Goal: Task Accomplishment & Management: Complete application form

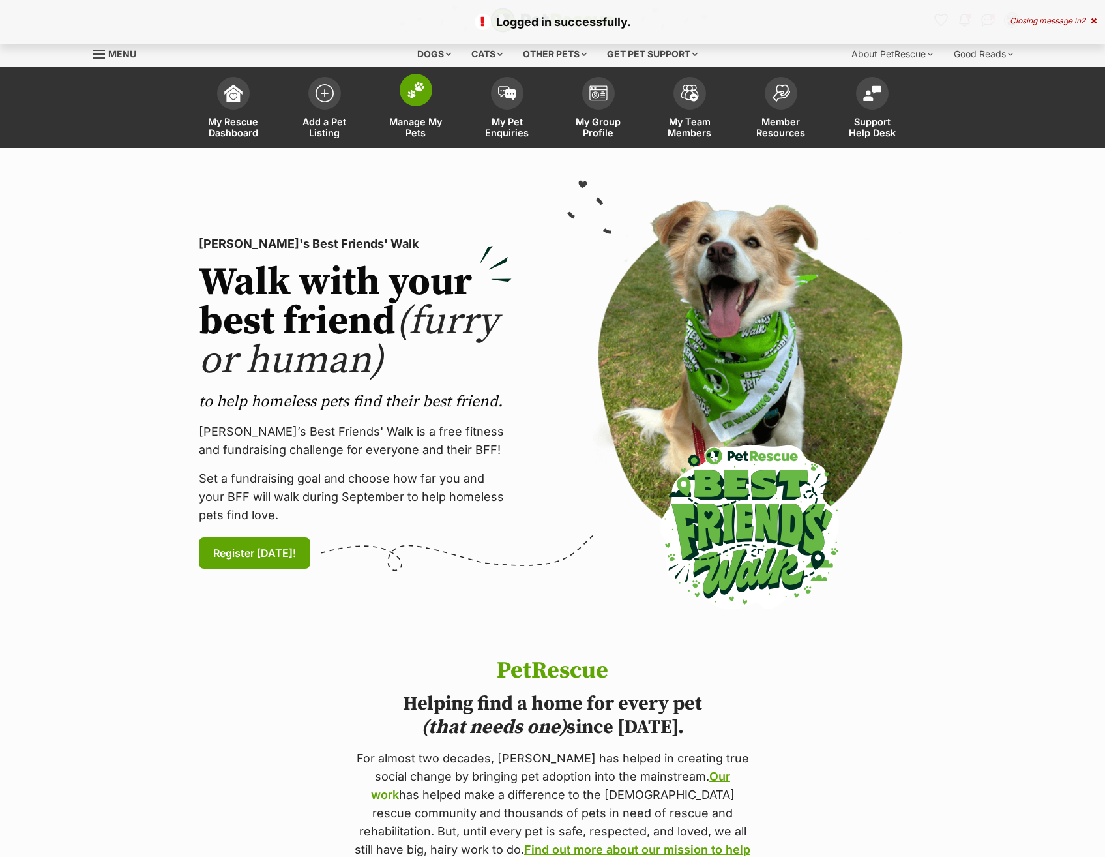
click at [409, 102] on span at bounding box center [416, 90] width 33 height 33
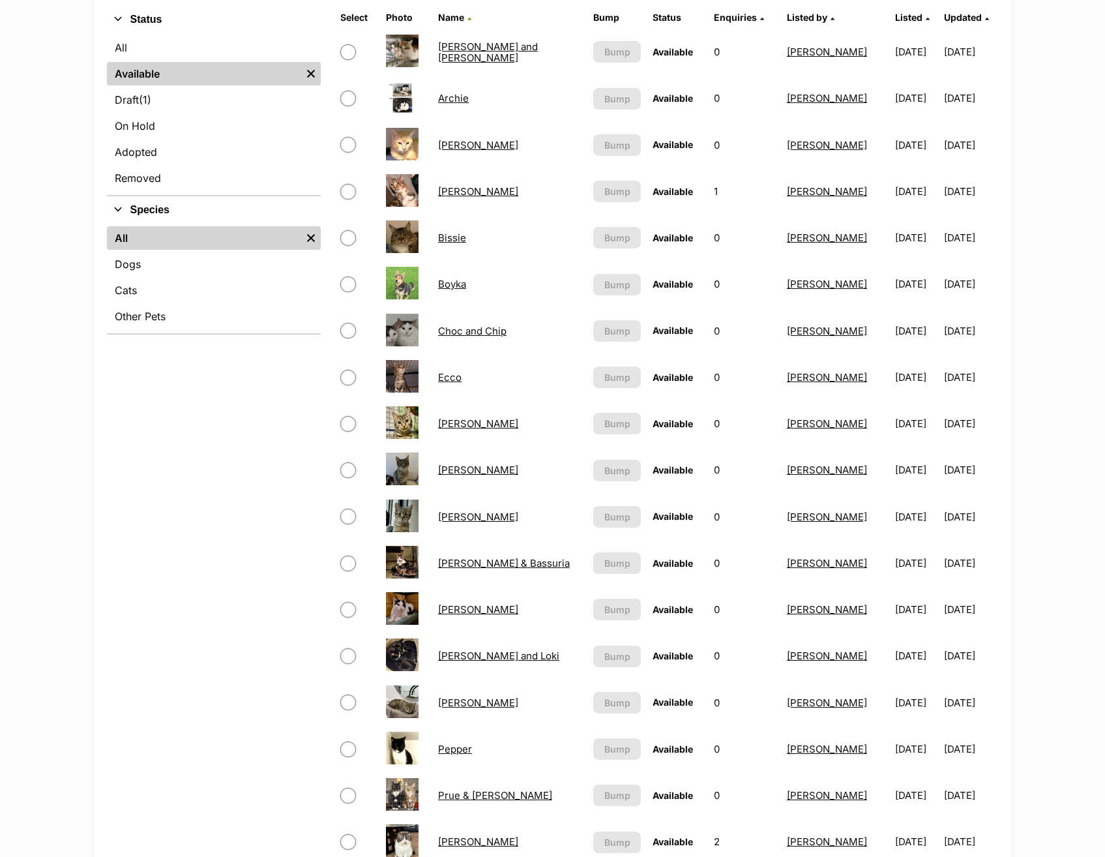
scroll to position [326, 0]
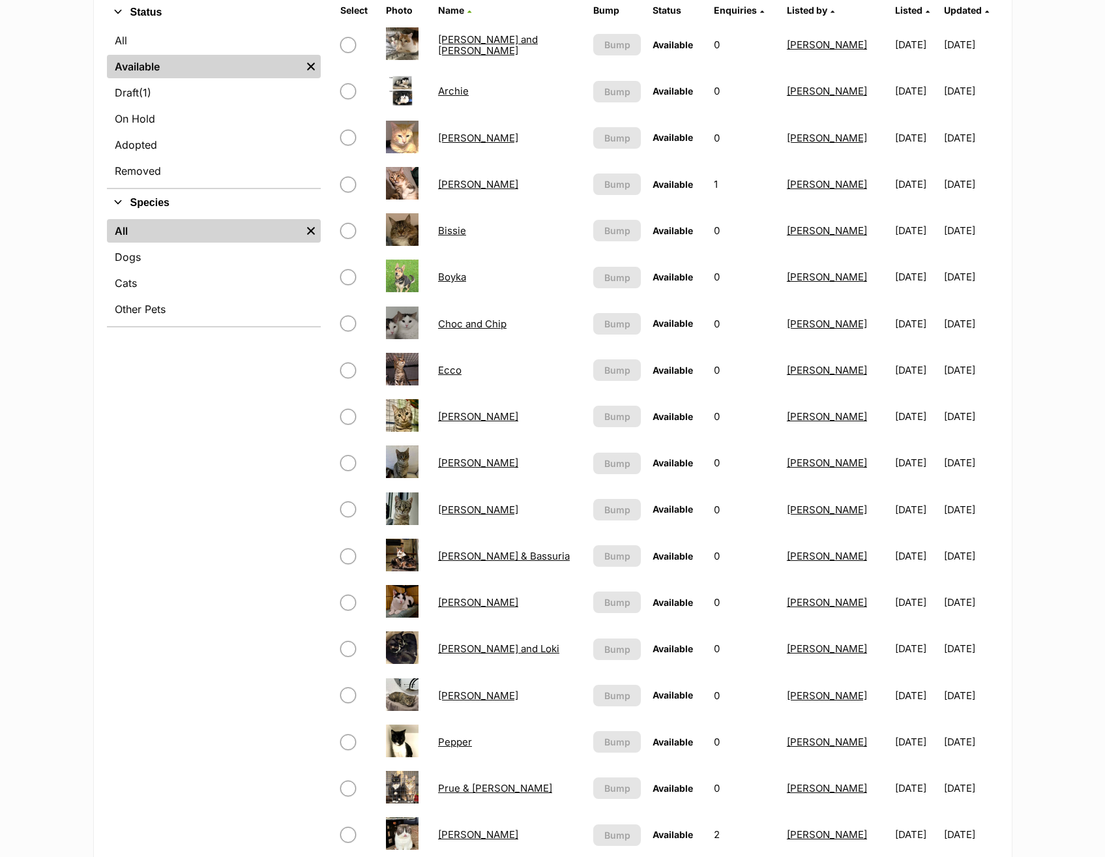
click at [347, 373] on input "checkbox" at bounding box center [348, 370] width 16 height 16
checkbox input "true"
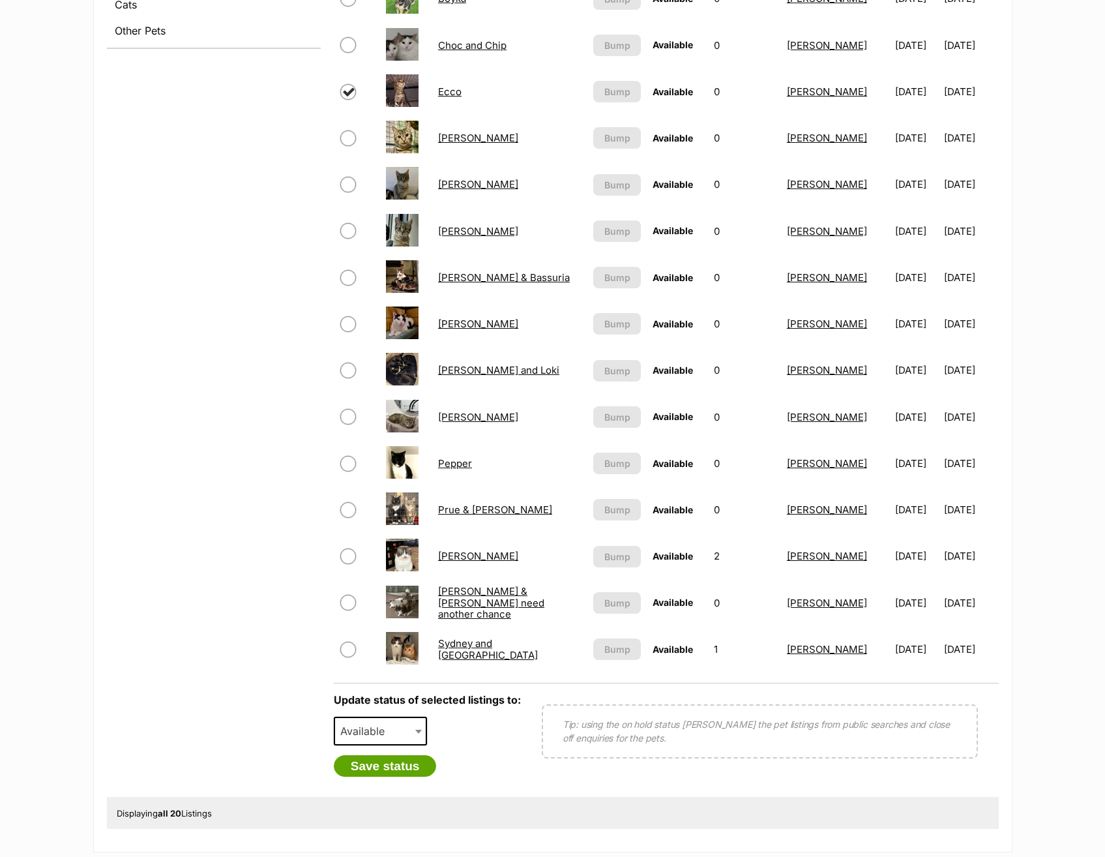
scroll to position [782, 0]
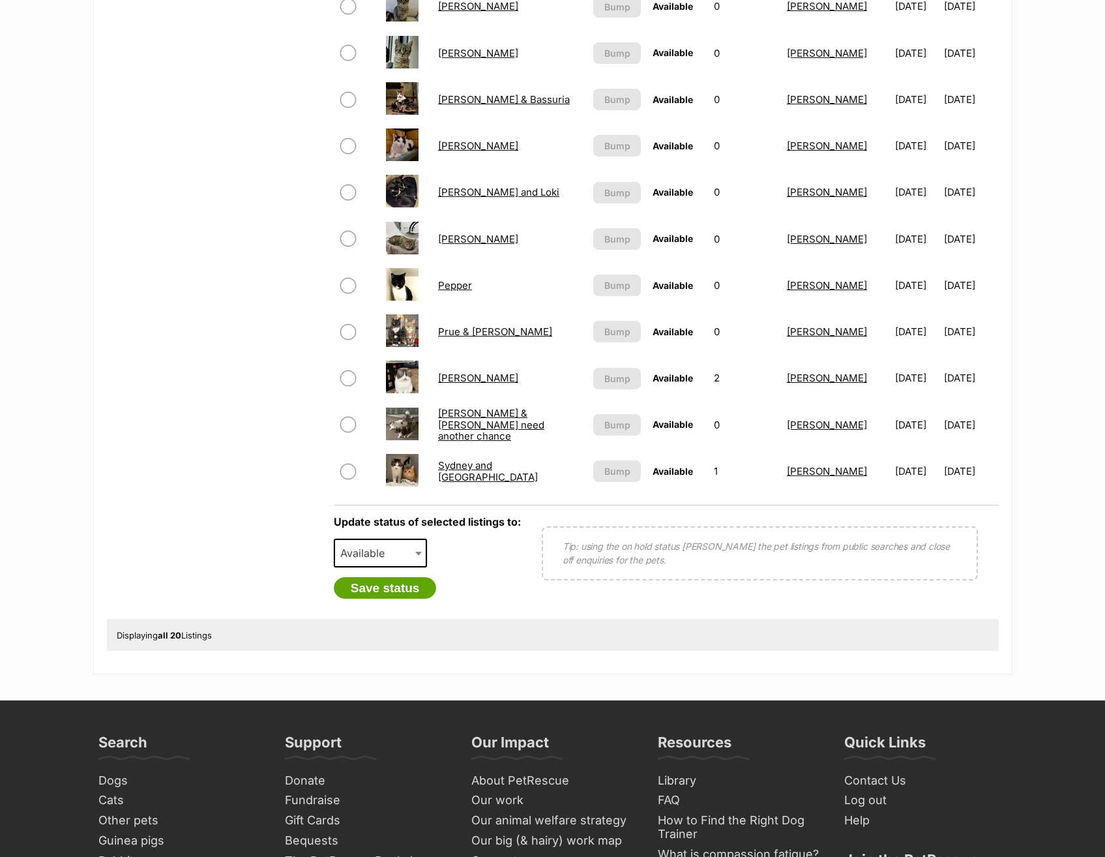
click at [385, 533] on div "Update status of selected listings to: Available On Hold Adopted Removed Availa…" at bounding box center [427, 557] width 187 height 83
click at [388, 551] on span "Available" at bounding box center [366, 553] width 63 height 18
select select "rehomed"
click at [377, 594] on button "Save status" at bounding box center [385, 588] width 103 height 22
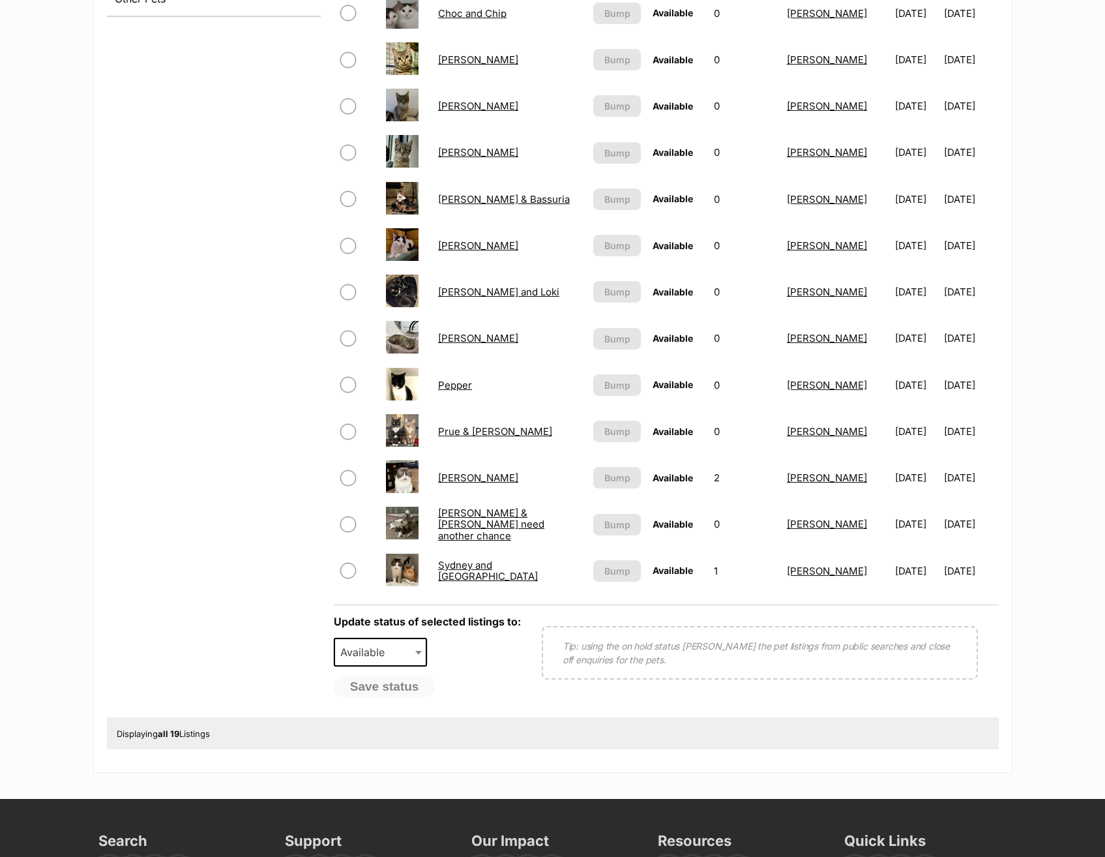
scroll to position [456, 0]
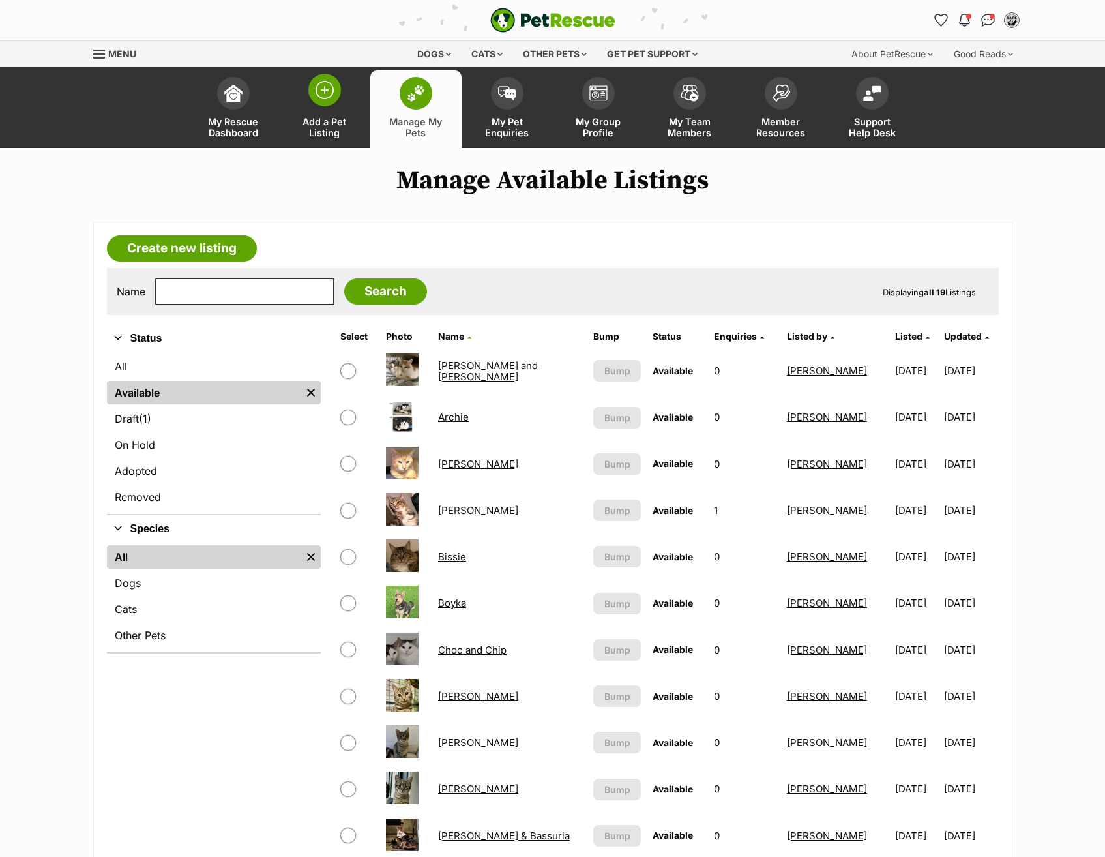
click at [324, 104] on span at bounding box center [324, 90] width 33 height 33
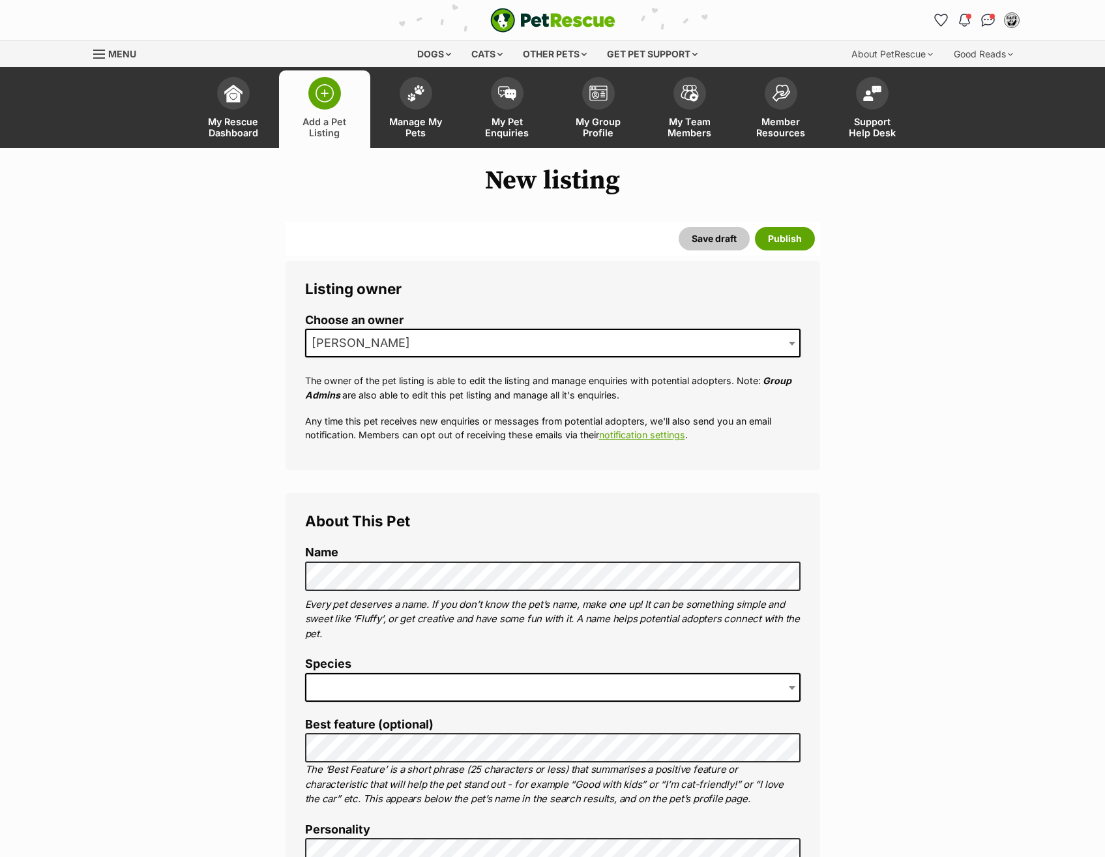
click at [397, 684] on span at bounding box center [552, 687] width 495 height 29
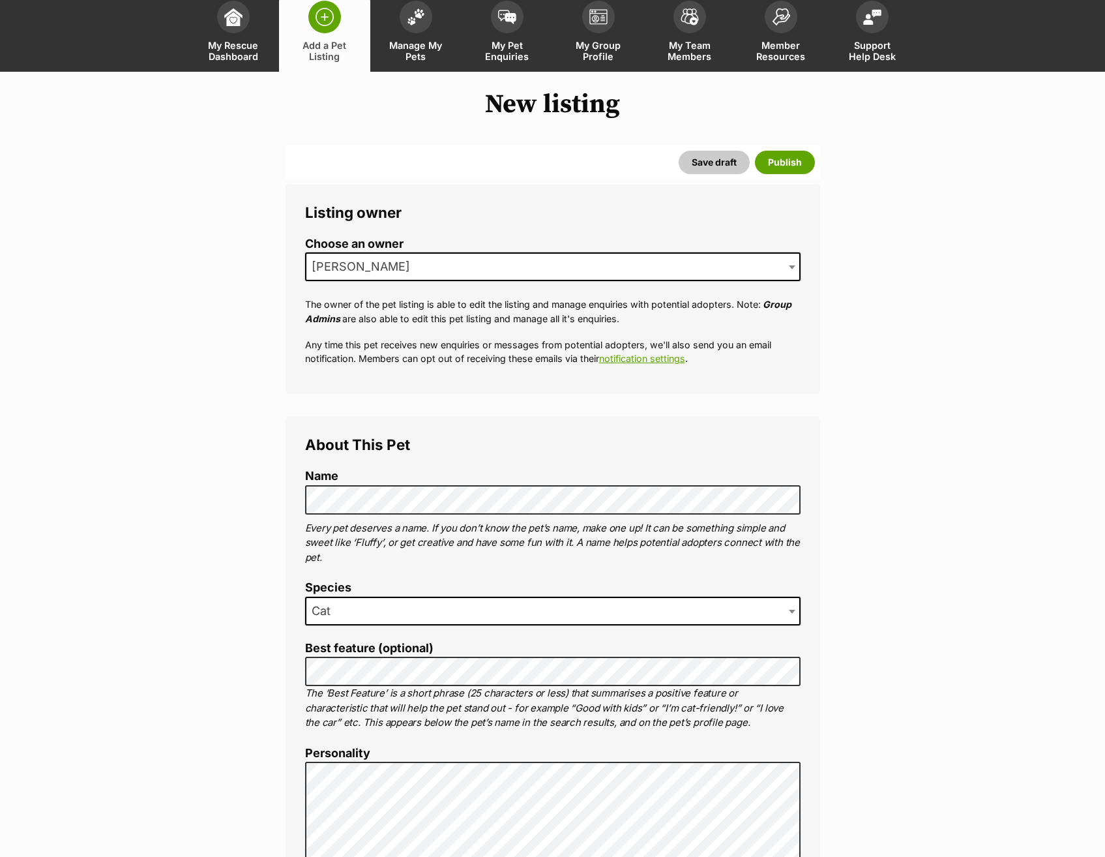
scroll to position [261, 0]
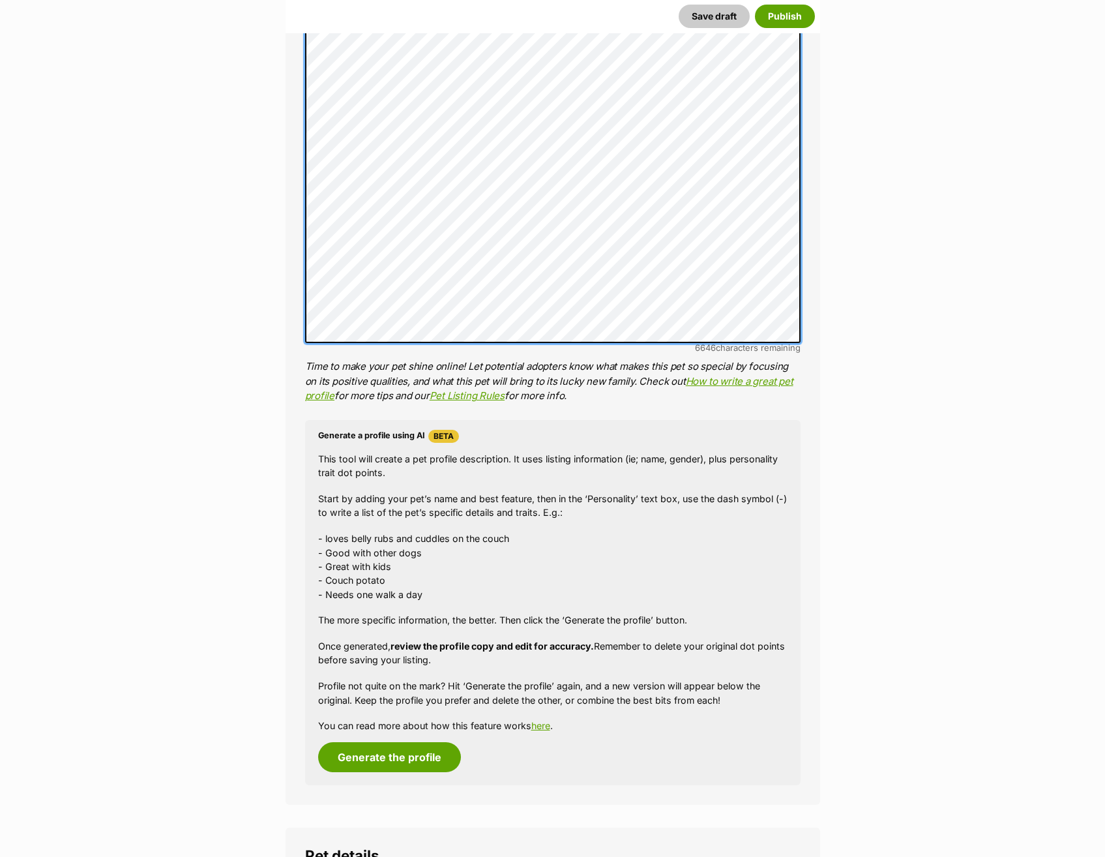
scroll to position [1369, 0]
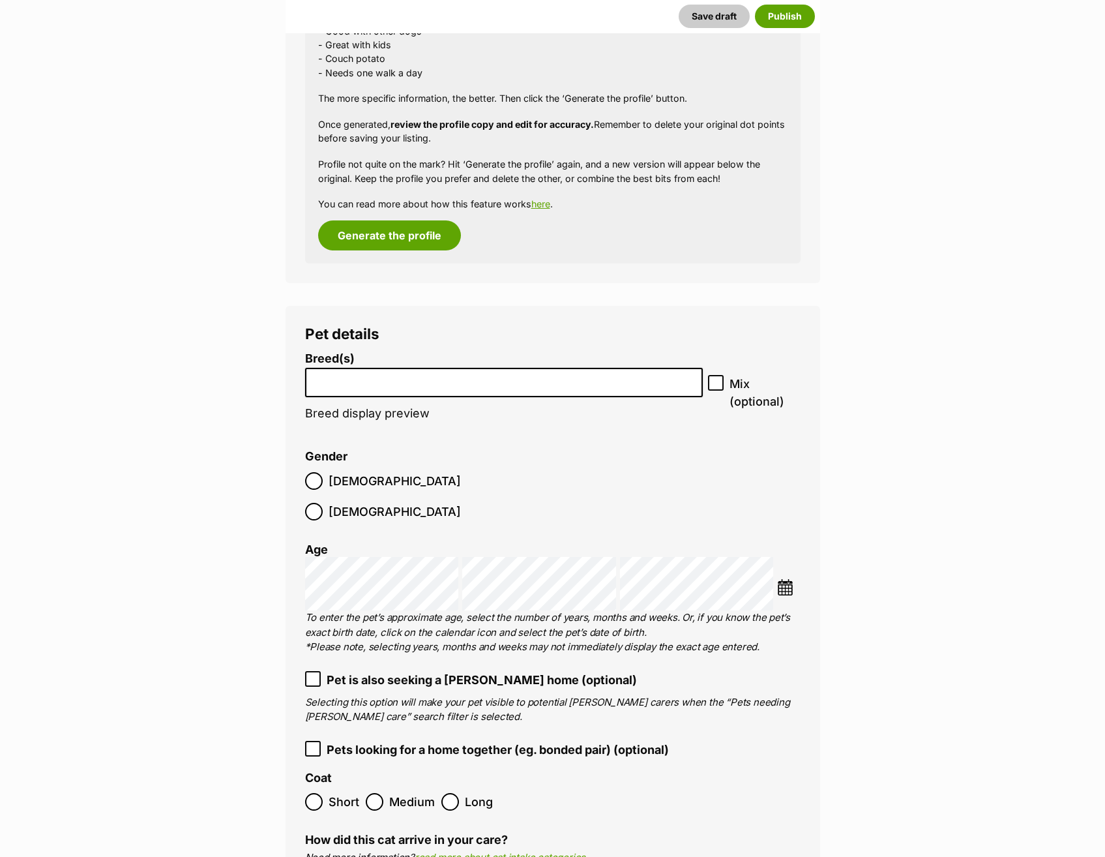
click at [422, 398] on li "Breed(s) Abyssinian American Bobtail American Curl American Shorthair American …" at bounding box center [504, 392] width 398 height 81
click at [428, 389] on li at bounding box center [504, 382] width 389 height 27
type input "short hai"
select select "252102"
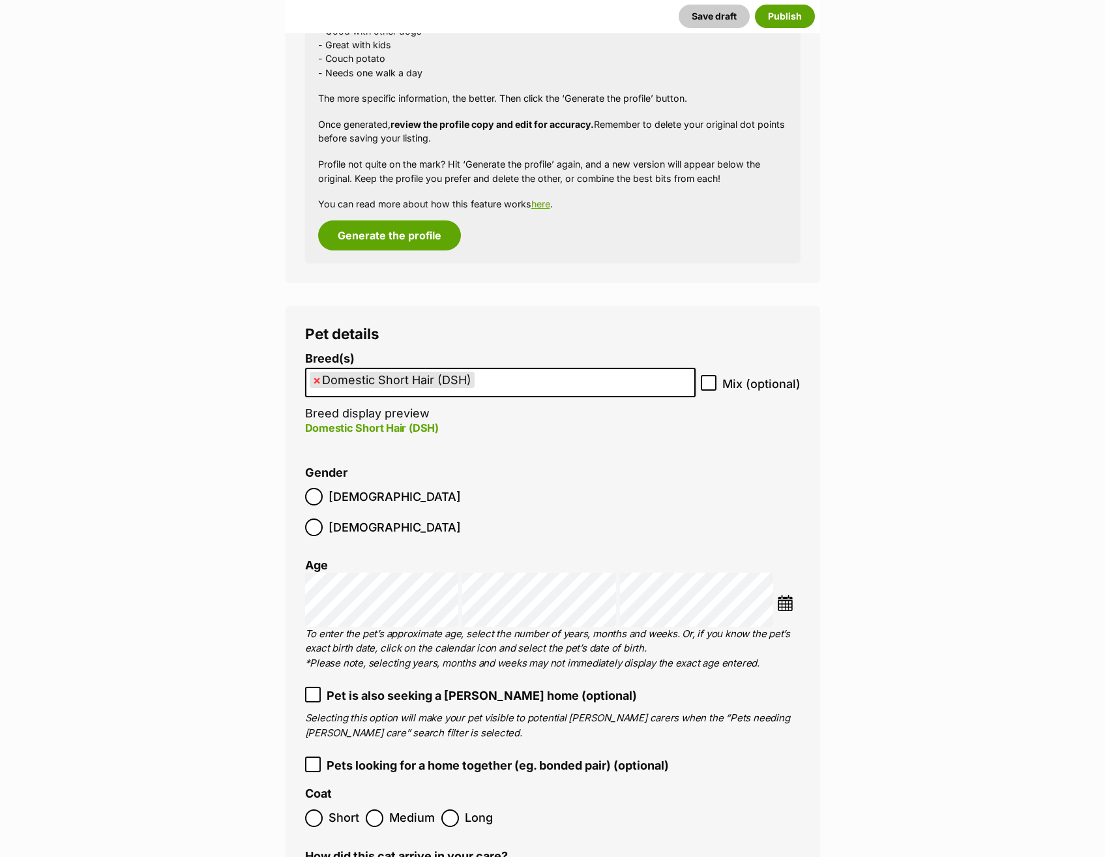
click at [388, 518] on span "Female" at bounding box center [395, 527] width 132 height 18
click at [792, 595] on img at bounding box center [785, 603] width 16 height 16
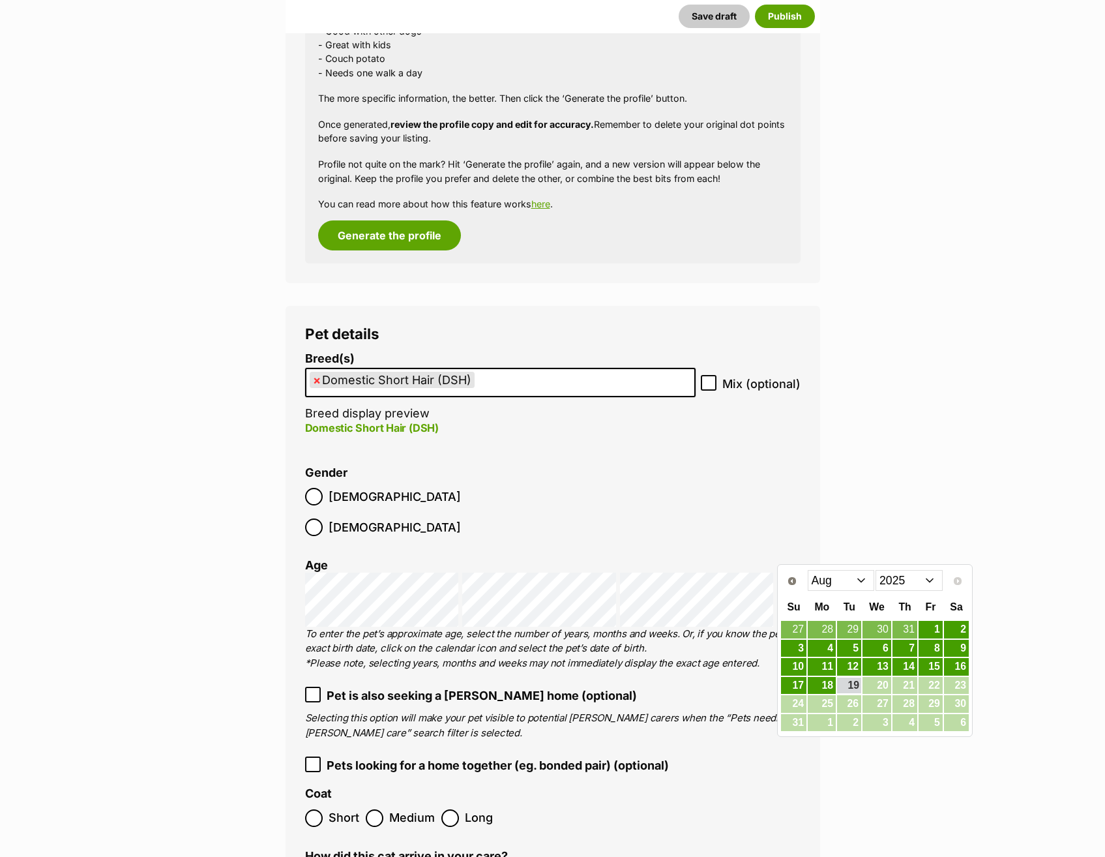
click at [894, 580] on select "2015 2016 2017 2018 2019 2020 2021 2022 2023 2024 2025" at bounding box center [908, 580] width 67 height 21
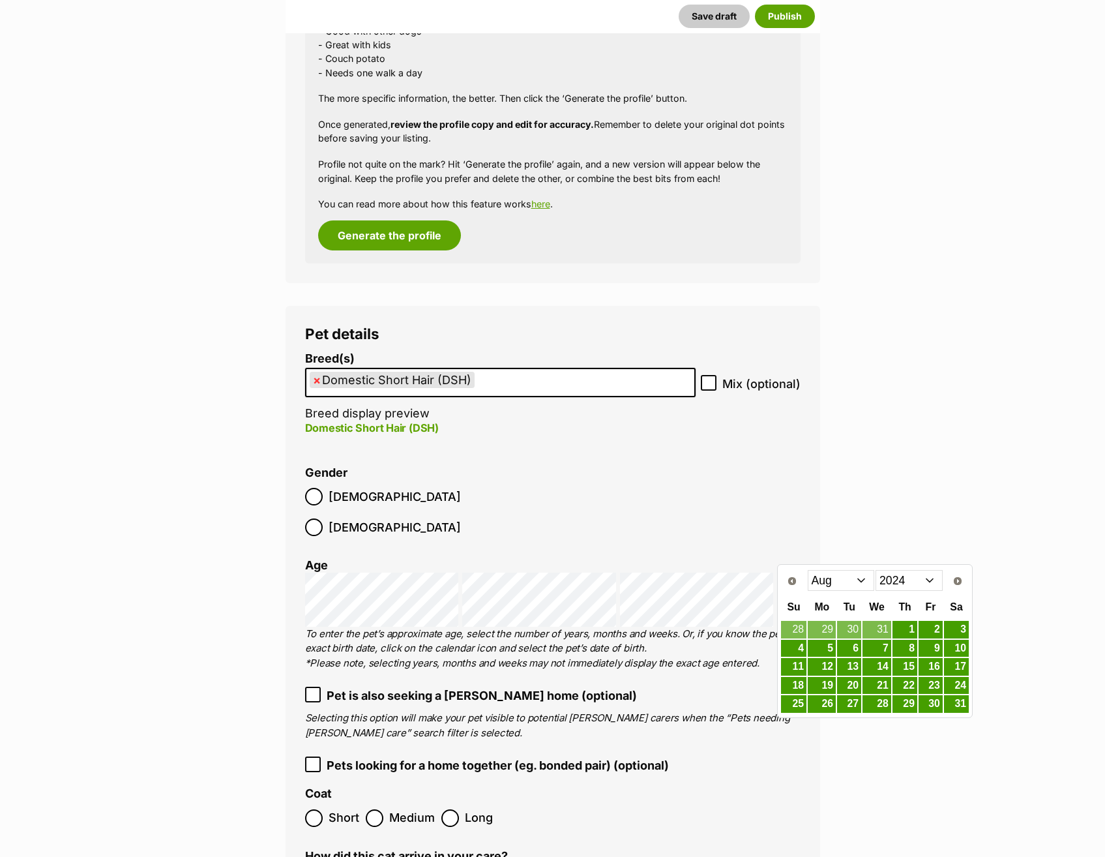
click at [841, 583] on select "Jan Feb Mar Apr May Jun Jul Aug Sep Oct Nov Dec" at bounding box center [841, 580] width 67 height 21
click at [958, 629] on link "5" at bounding box center [956, 629] width 25 height 16
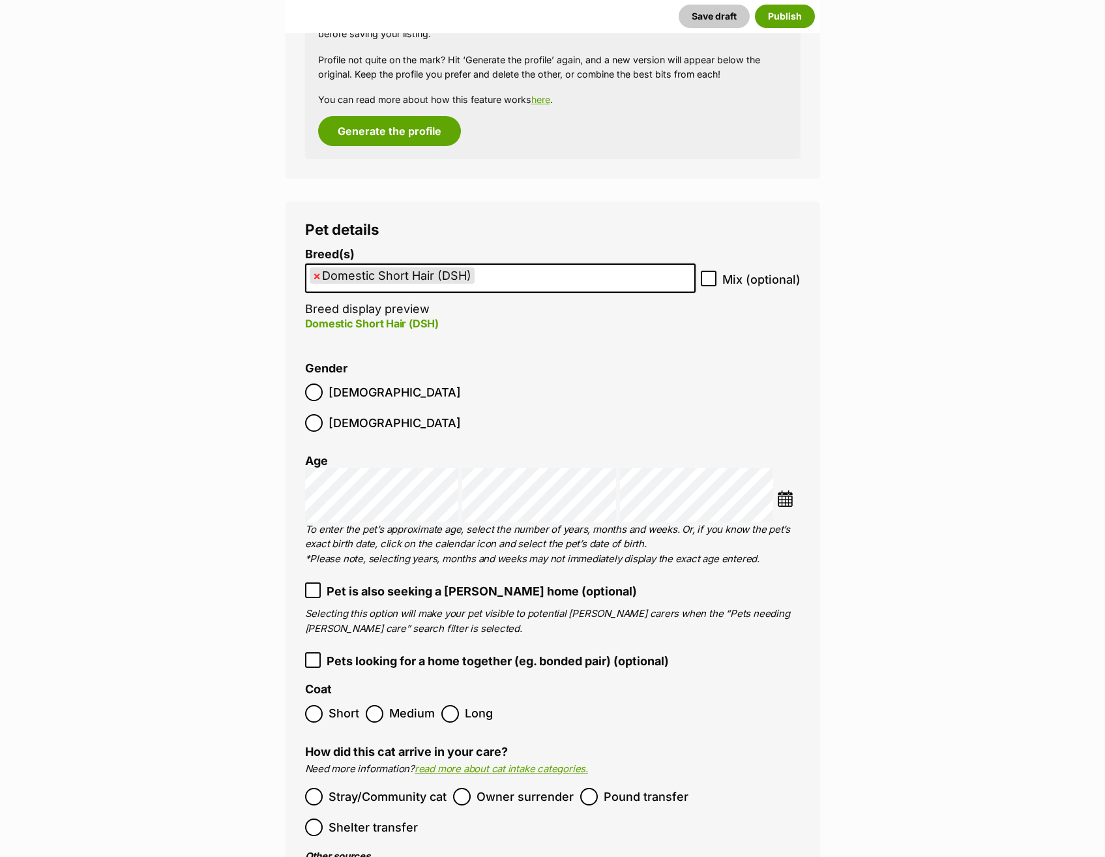
scroll to position [1630, 0]
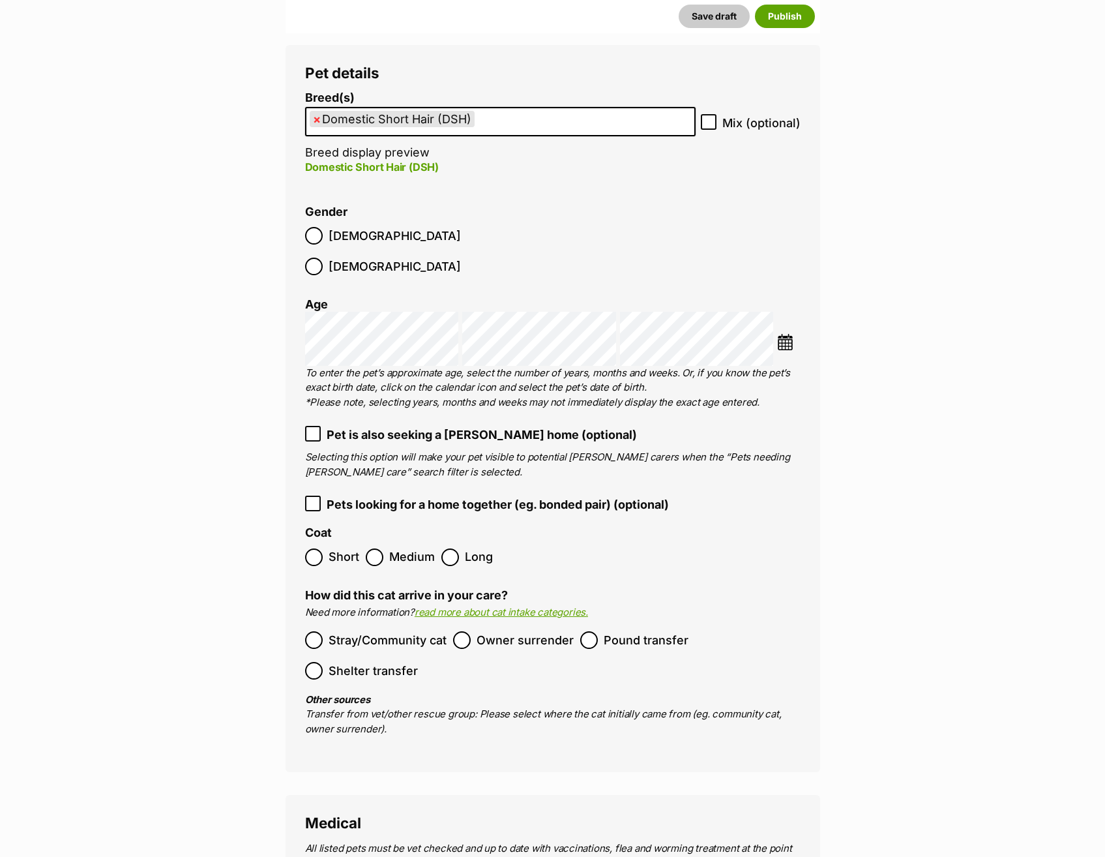
click at [336, 548] on span "Short" at bounding box center [344, 557] width 31 height 18
click at [359, 631] on span "Stray/Community cat" at bounding box center [388, 640] width 118 height 18
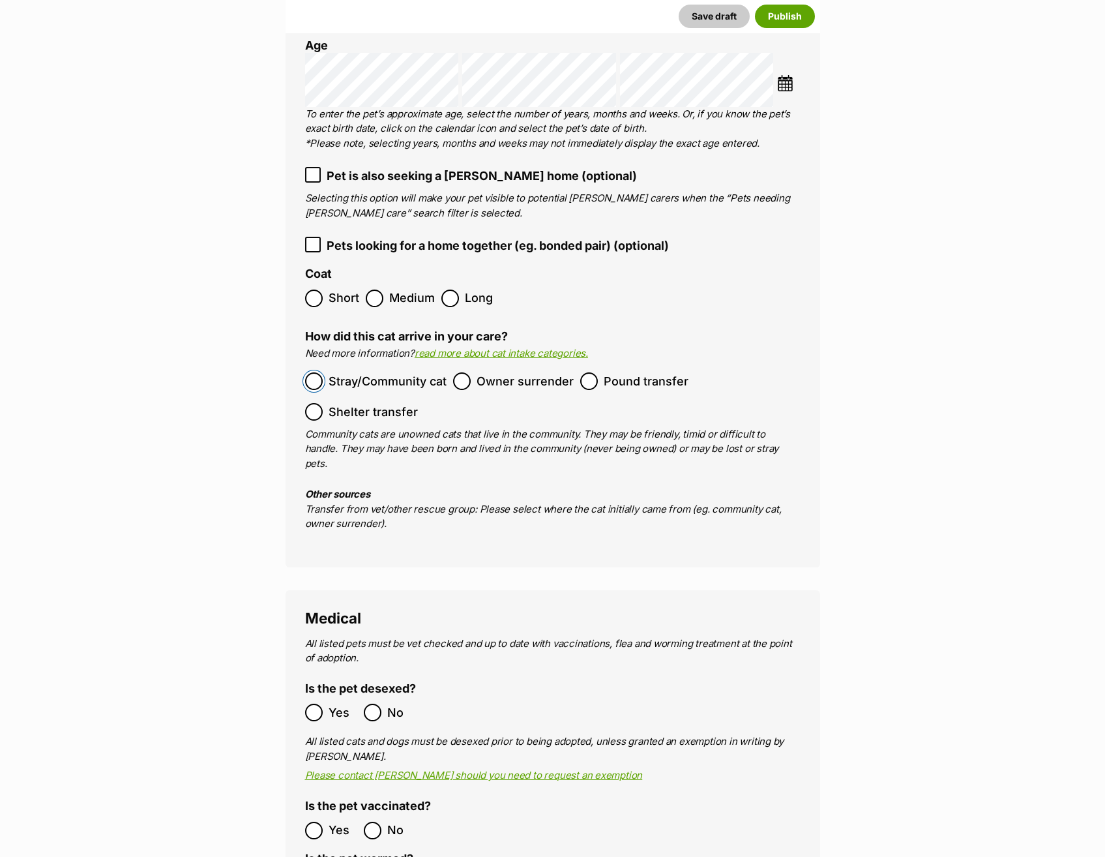
scroll to position [2086, 0]
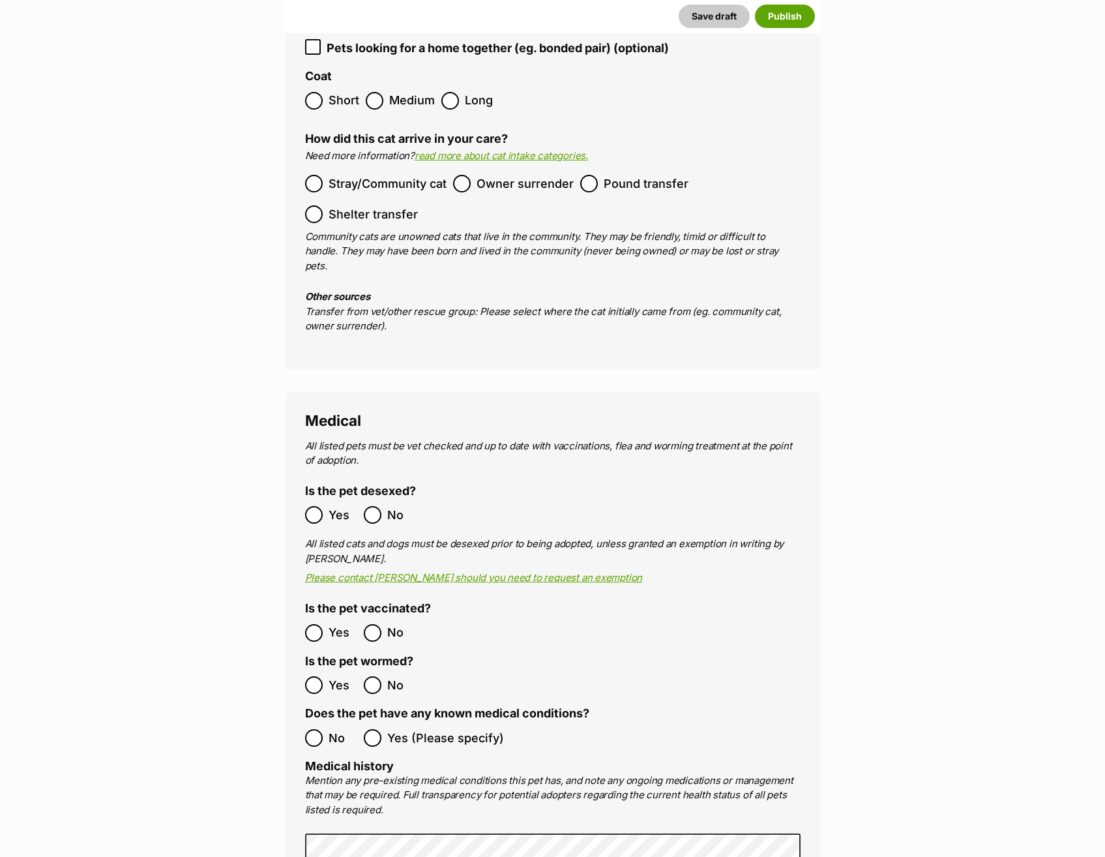
click at [325, 617] on ol "Yes No" at bounding box center [429, 632] width 248 height 31
click at [325, 624] on label "Yes" at bounding box center [331, 633] width 52 height 18
click at [323, 676] on label "Yes" at bounding box center [331, 685] width 52 height 18
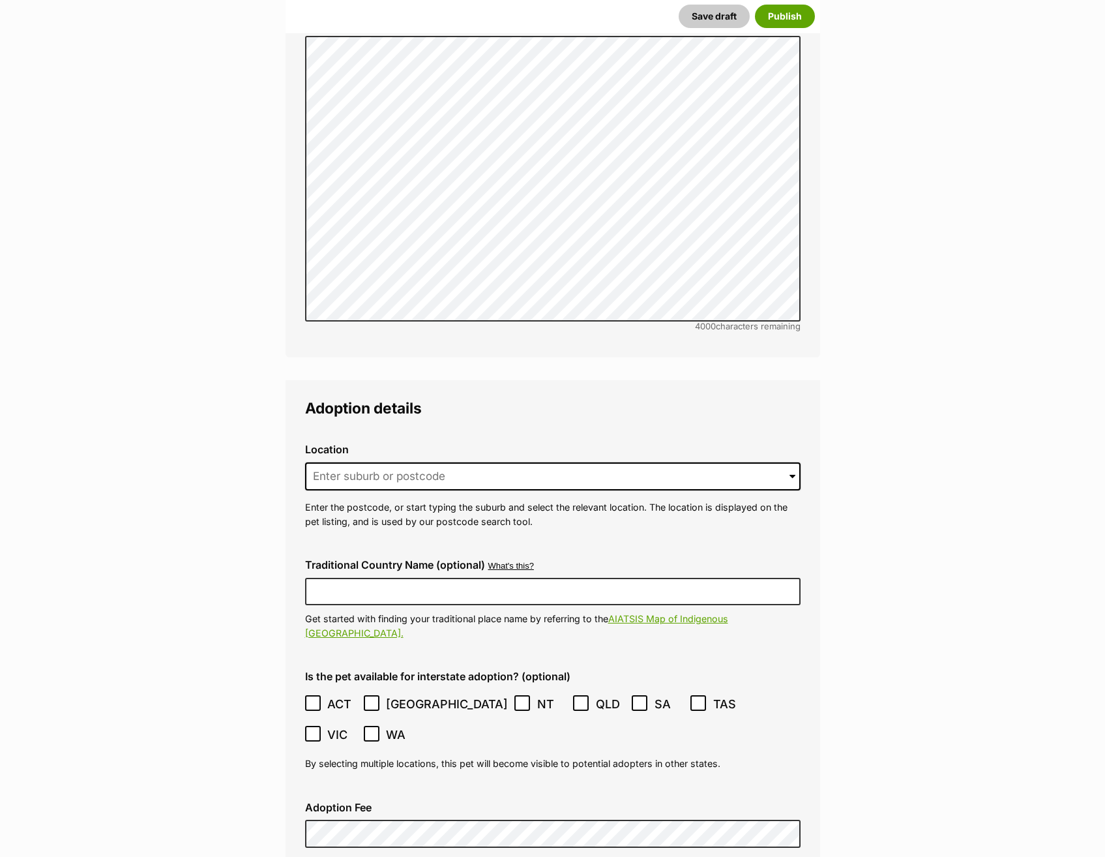
scroll to position [3064, 0]
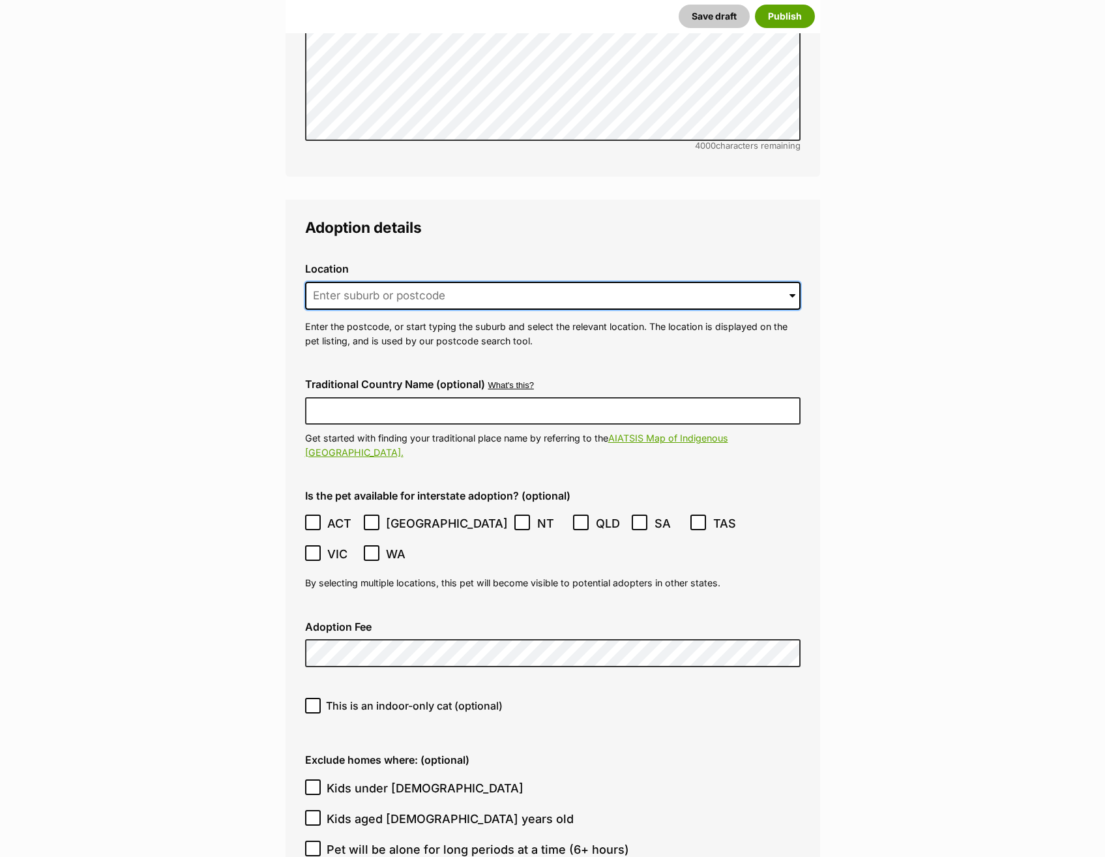
click at [426, 282] on input at bounding box center [552, 296] width 495 height 29
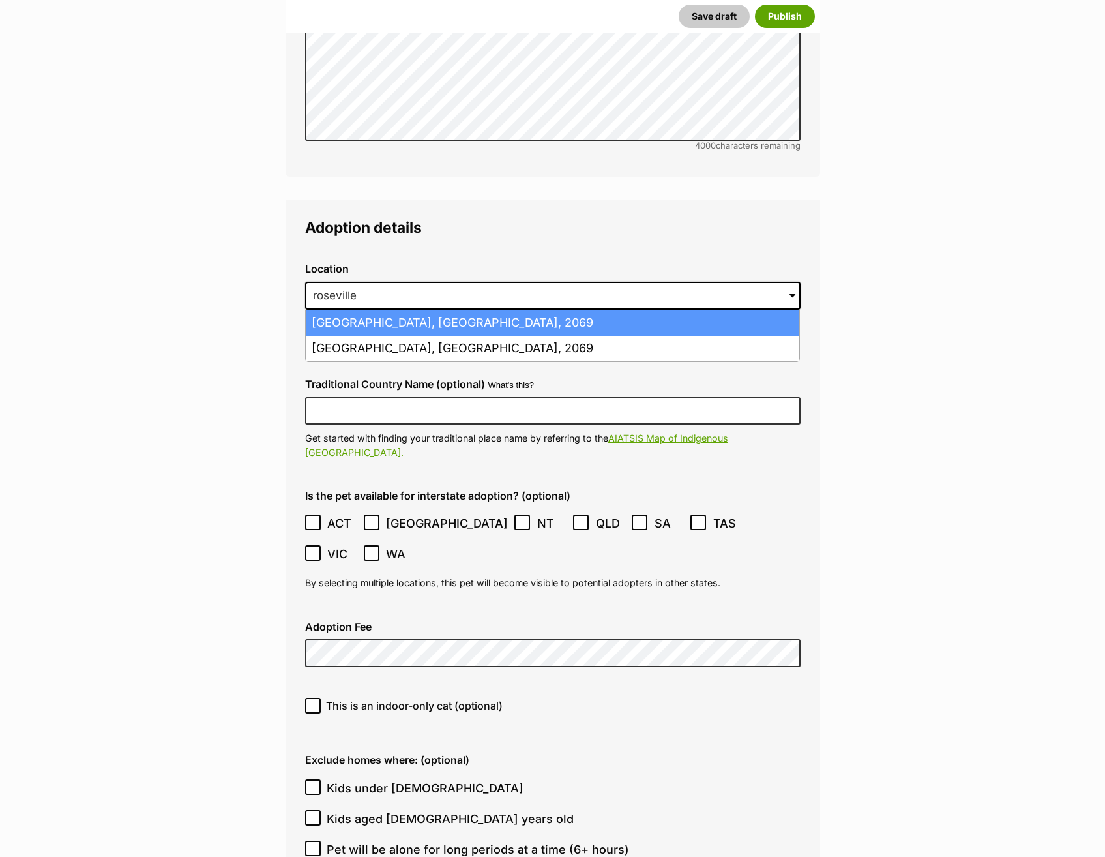
click at [435, 310] on li "Roseville, New South Wales, 2069" at bounding box center [552, 322] width 493 height 25
type input "Roseville, New South Wales, 2069"
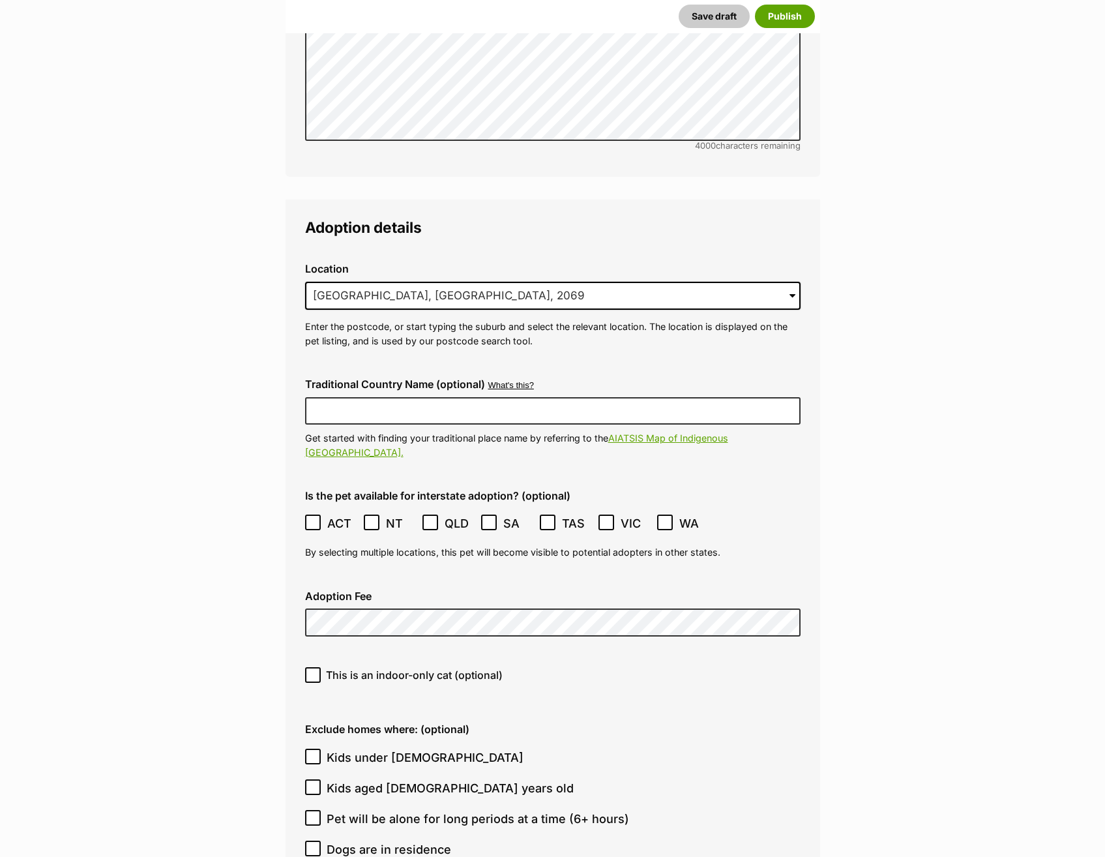
drag, startPoint x: 313, startPoint y: 615, endPoint x: 322, endPoint y: 610, distance: 10.2
click at [313, 670] on icon at bounding box center [312, 674] width 9 height 9
click at [313, 667] on input "This is an indoor-only cat (optional)" at bounding box center [313, 675] width 16 height 16
checkbox input "true"
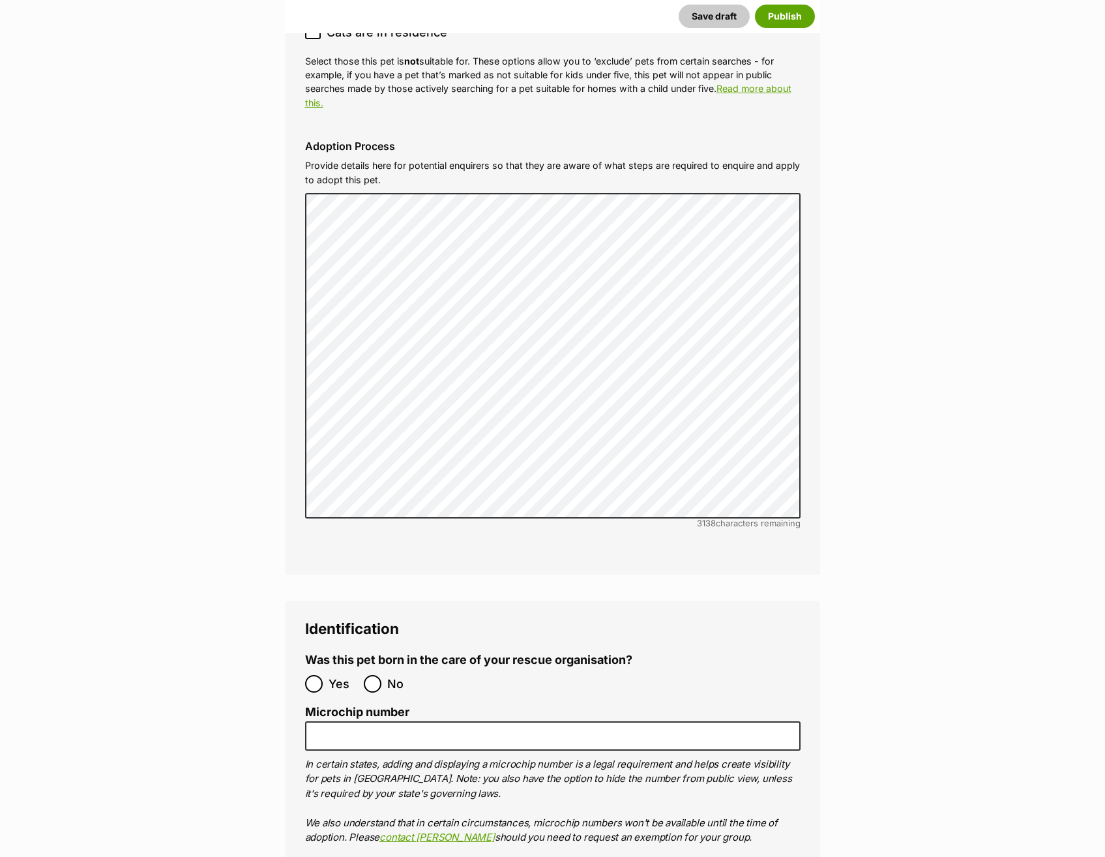
scroll to position [4368, 0]
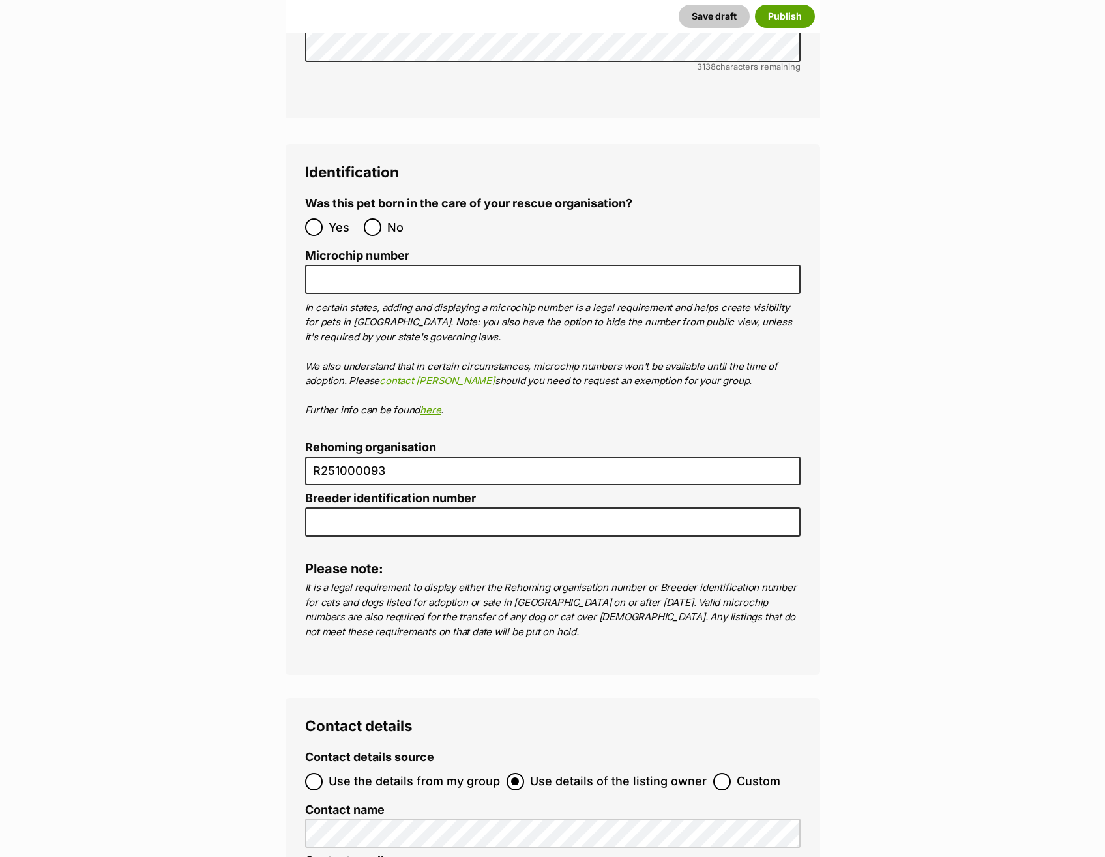
click at [382, 218] on label "No" at bounding box center [390, 227] width 52 height 18
click at [381, 218] on input "No" at bounding box center [373, 227] width 18 height 18
radio input "true"
click at [453, 265] on input "Microchip number" at bounding box center [552, 279] width 495 height 29
paste input "991003003047493"
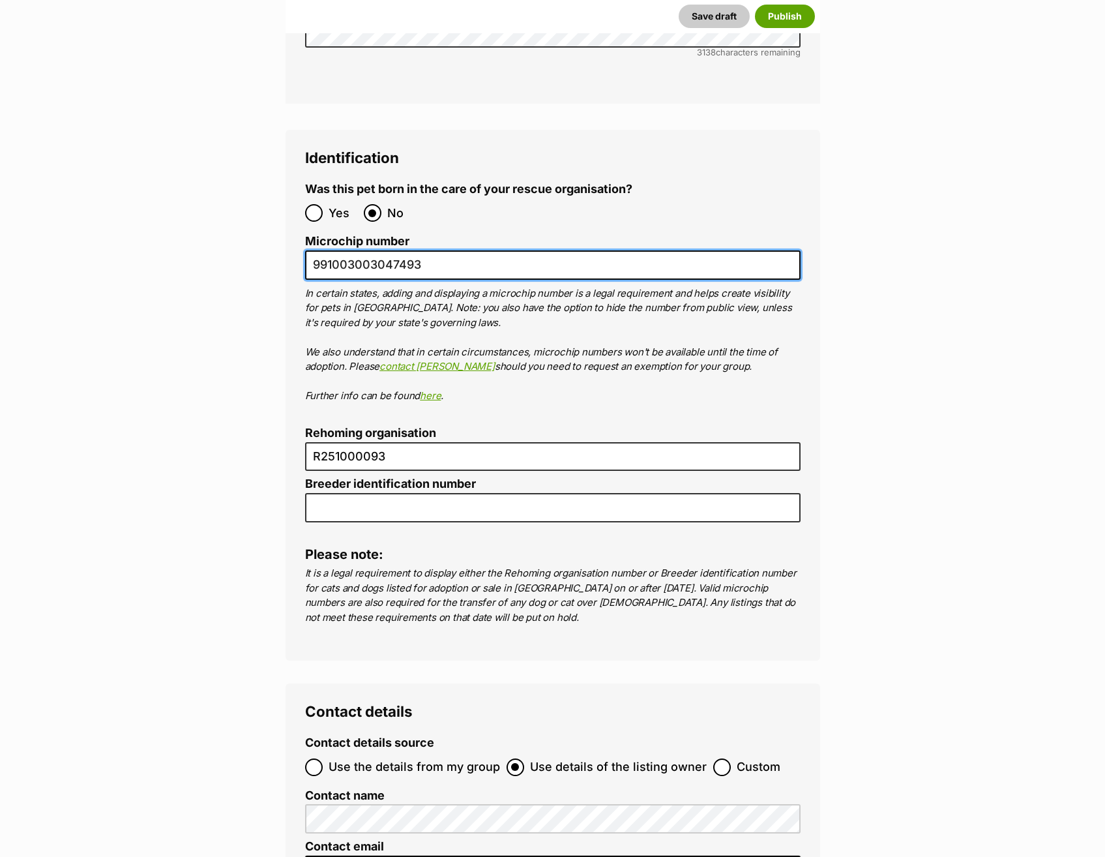
scroll to position [4824, 0]
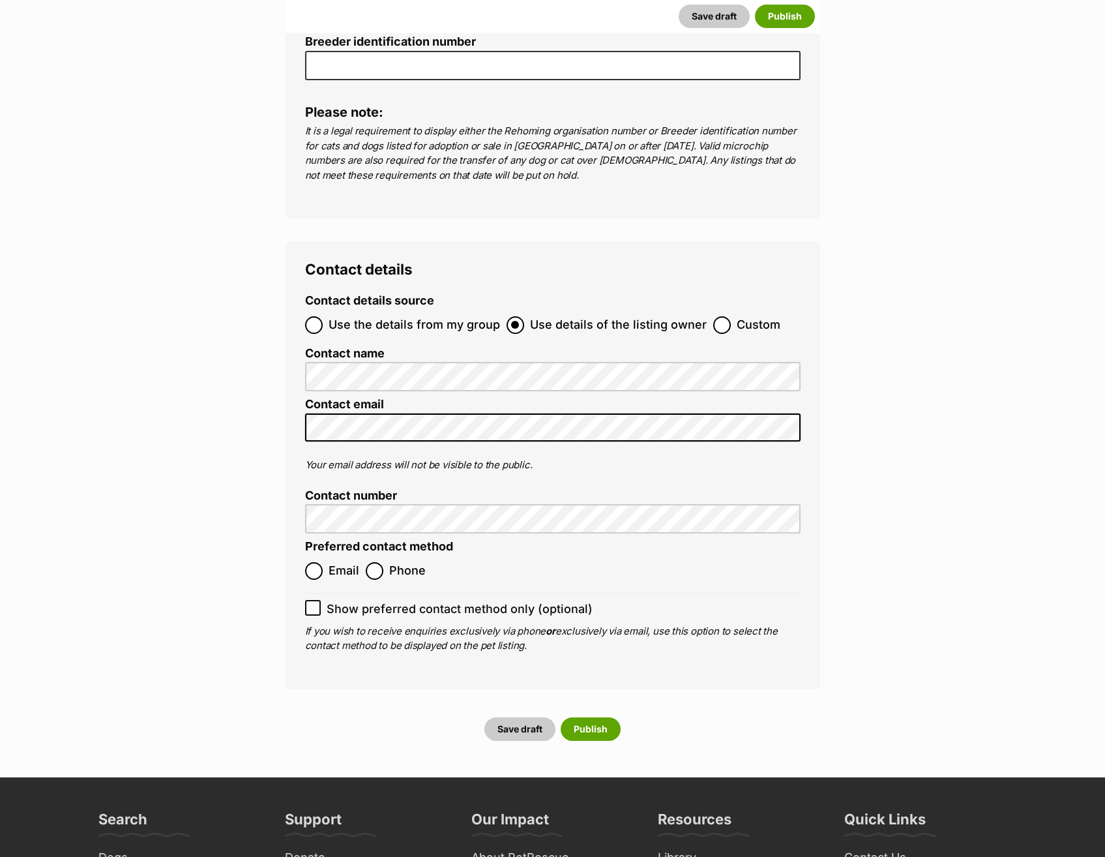
type input "991003003047493"
click at [360, 316] on span "Use the details from my group" at bounding box center [414, 325] width 171 height 18
click at [323, 316] on input "Use the details from my group" at bounding box center [314, 325] width 18 height 18
radio input "true"
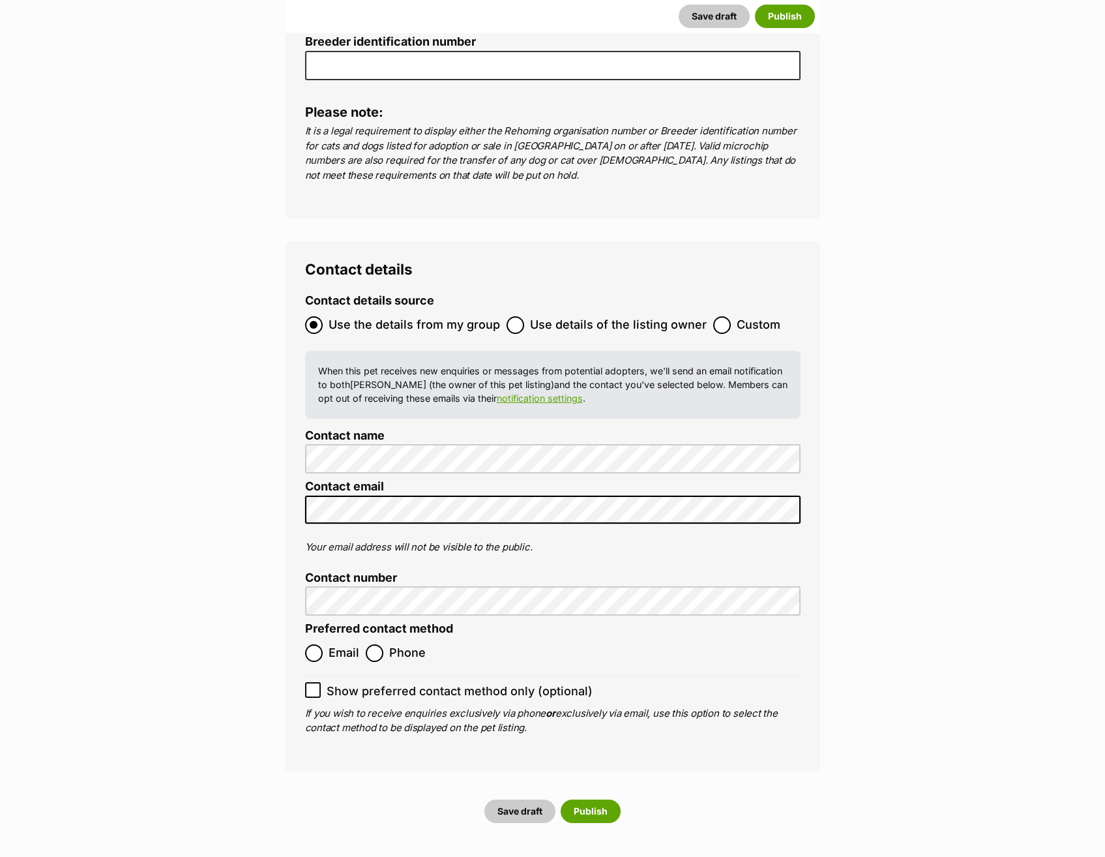
click at [385, 644] on label "Phone" at bounding box center [396, 653] width 60 height 18
click at [383, 644] on input "Phone" at bounding box center [375, 653] width 18 height 18
radio input "true"
click at [597, 799] on button "Publish" at bounding box center [591, 810] width 60 height 23
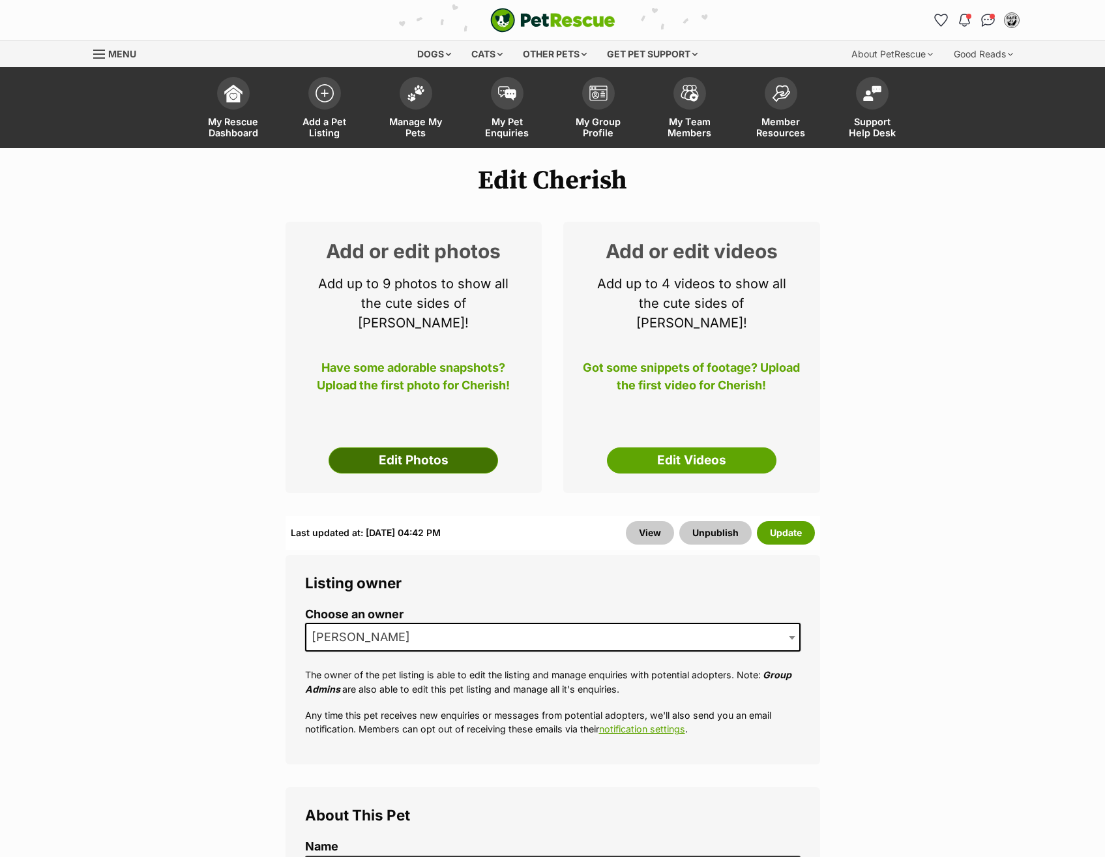
click at [448, 447] on link "Edit Photos" at bounding box center [413, 460] width 169 height 26
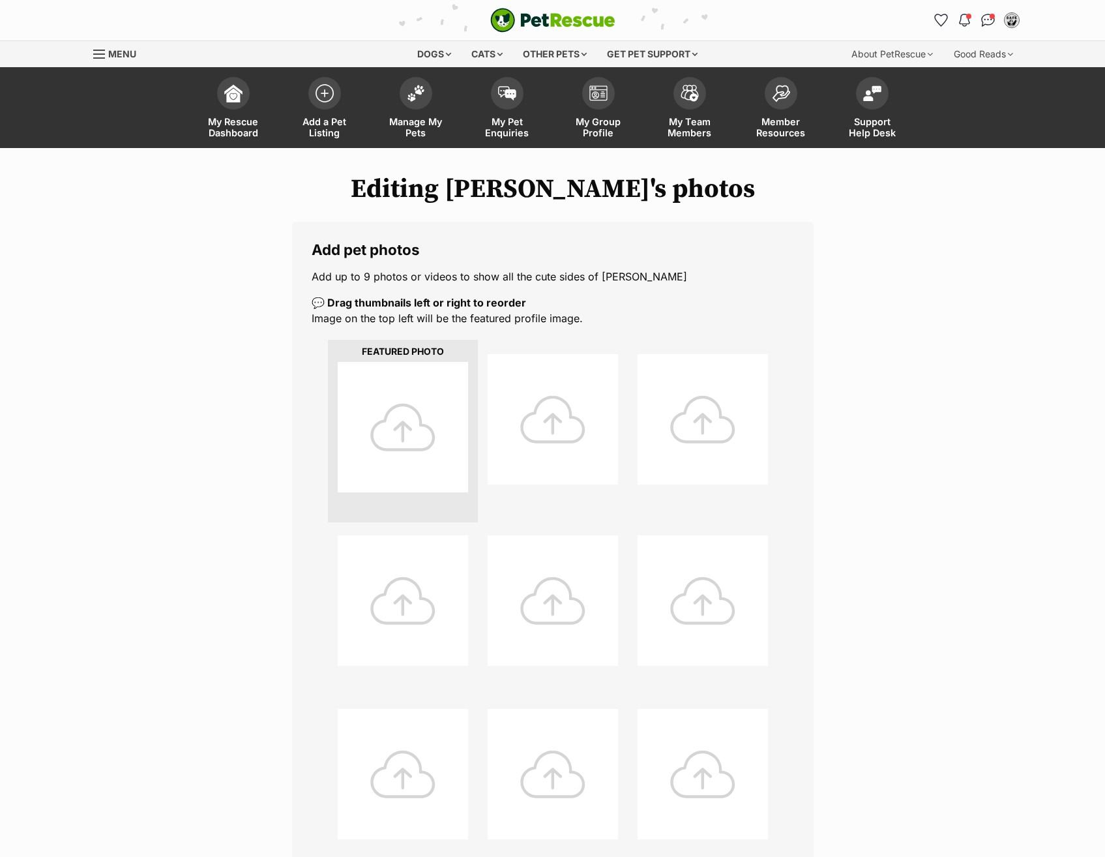
click at [411, 417] on div at bounding box center [403, 427] width 130 height 130
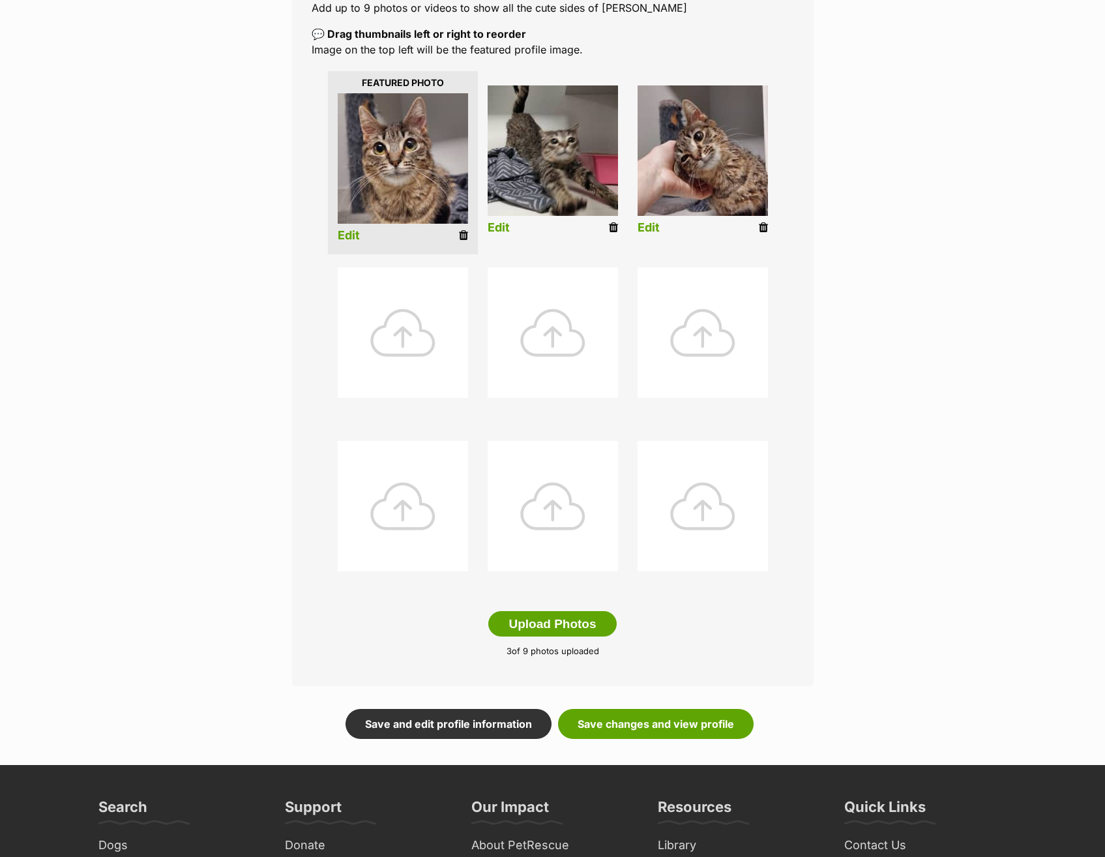
scroll to position [456, 0]
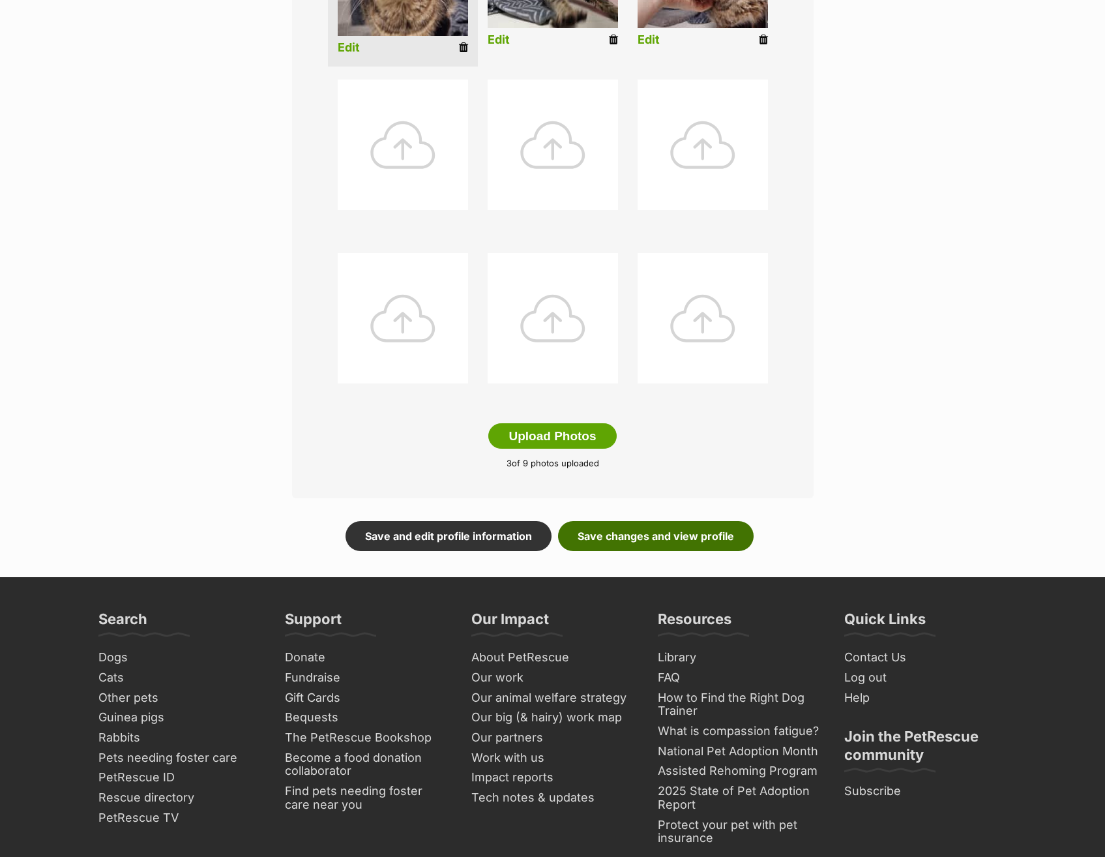
click at [674, 525] on link "Save changes and view profile" at bounding box center [656, 536] width 196 height 30
